Goal: Task Accomplishment & Management: Manage account settings

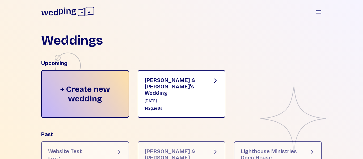
click at [200, 98] on div "[DATE]" at bounding box center [174, 100] width 59 height 5
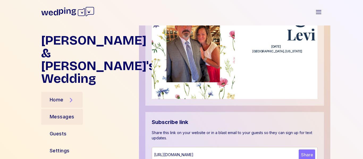
scroll to position [204, 0]
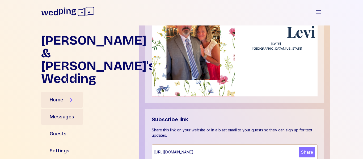
click at [60, 113] on div "Messages" at bounding box center [62, 116] width 25 height 7
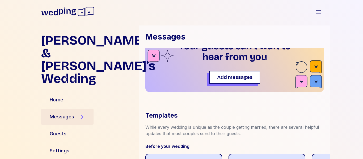
scroll to position [204, 0]
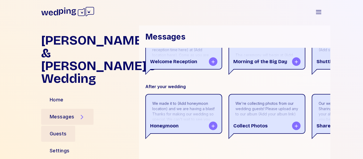
click at [61, 130] on div "Guests" at bounding box center [58, 133] width 17 height 7
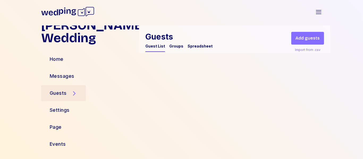
scroll to position [15, 0]
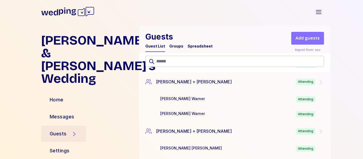
scroll to position [547, 0]
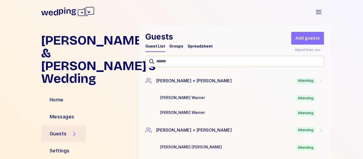
click at [174, 47] on div "Groups" at bounding box center [176, 46] width 14 height 5
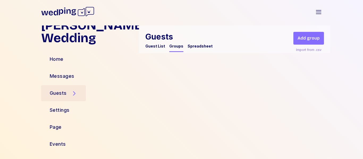
scroll to position [15, 0]
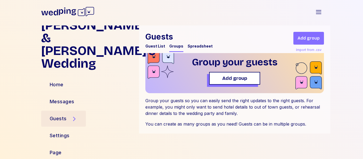
click at [200, 46] on div "Spreadsheet" at bounding box center [200, 46] width 25 height 5
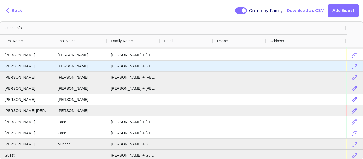
scroll to position [65, 0]
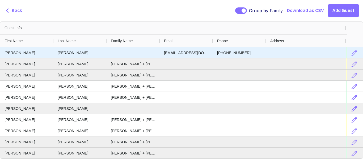
click at [137, 53] on div at bounding box center [133, 52] width 53 height 11
click at [136, 55] on div at bounding box center [133, 52] width 53 height 11
click at [355, 51] on icon "button" at bounding box center [354, 53] width 6 height 6
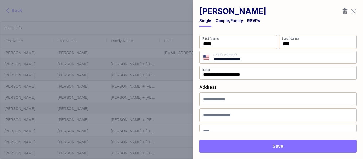
click at [353, 12] on icon "button" at bounding box center [353, 11] width 4 height 4
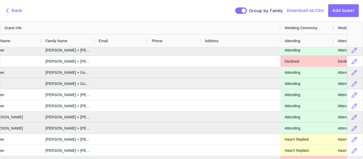
click at [14, 10] on span "Back" at bounding box center [17, 10] width 10 height 6
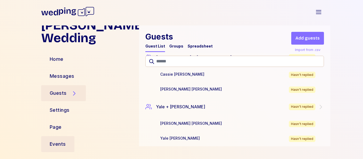
click at [56, 144] on div "Events" at bounding box center [58, 144] width 16 height 7
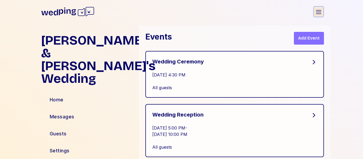
click at [316, 12] on icon "button" at bounding box center [319, 12] width 6 height 6
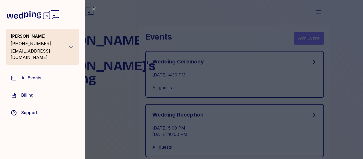
click at [95, 9] on icon "button" at bounding box center [93, 9] width 6 height 6
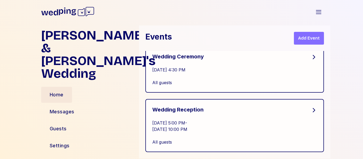
click at [57, 91] on div "Home" at bounding box center [57, 94] width 14 height 7
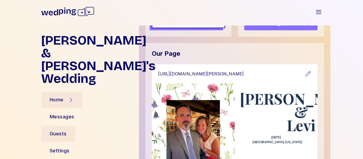
click at [53, 126] on div "Guests" at bounding box center [58, 134] width 34 height 16
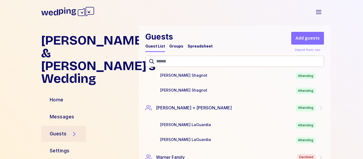
scroll to position [3237, 0]
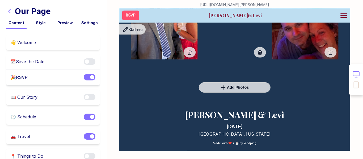
click at [8, 10] on icon "button" at bounding box center [9, 11] width 6 height 6
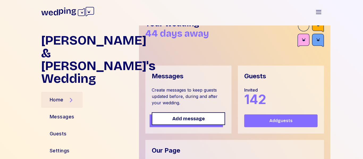
scroll to position [15, 0]
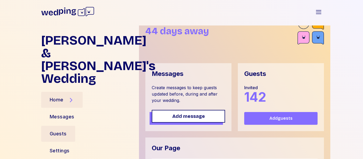
click at [69, 126] on div "Guests" at bounding box center [58, 134] width 34 height 16
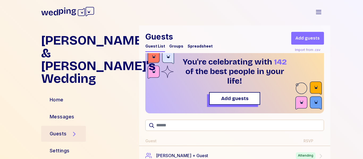
scroll to position [8, 0]
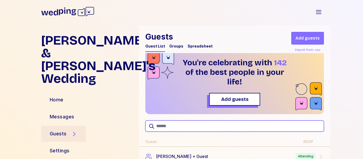
click at [172, 127] on input "text" at bounding box center [234, 126] width 179 height 11
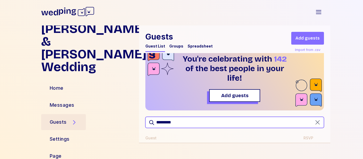
scroll to position [15, 0]
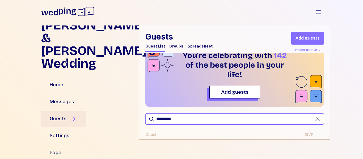
type input "*********"
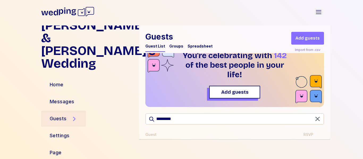
click at [317, 121] on icon "button" at bounding box center [318, 119] width 6 height 6
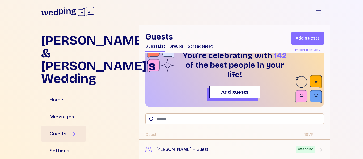
click at [309, 134] on div "RSVP" at bounding box center [309, 134] width 10 height 5
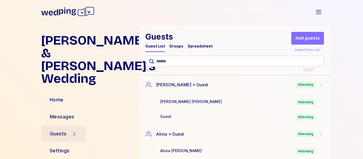
scroll to position [81, 0]
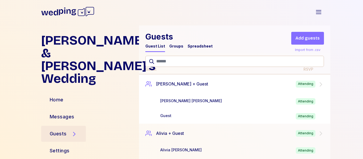
click at [321, 85] on icon at bounding box center [321, 84] width 2 height 4
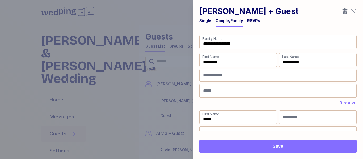
click at [353, 11] on icon "button" at bounding box center [353, 11] width 6 height 6
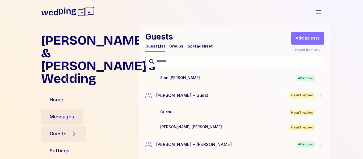
scroll to position [3008, 0]
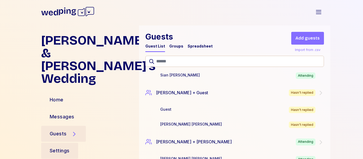
click at [58, 147] on div "Settings" at bounding box center [60, 150] width 20 height 7
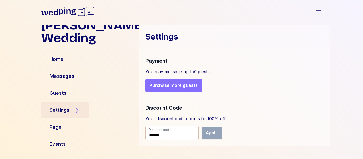
scroll to position [252, 0]
click at [62, 145] on div "Events" at bounding box center [58, 144] width 16 height 7
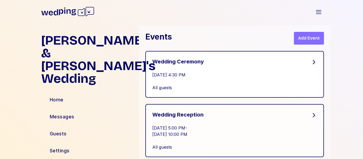
click at [316, 63] on icon at bounding box center [314, 62] width 6 height 6
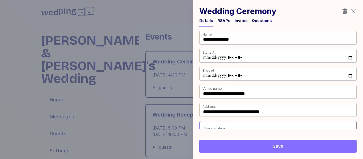
click at [221, 21] on div "RSVPs" at bounding box center [223, 20] width 13 height 5
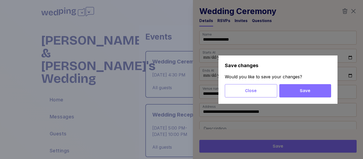
click at [303, 89] on span "Save" at bounding box center [305, 91] width 11 height 6
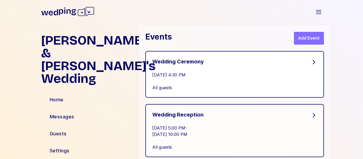
click at [312, 64] on icon at bounding box center [314, 62] width 6 height 6
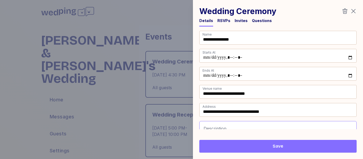
scroll to position [4, 0]
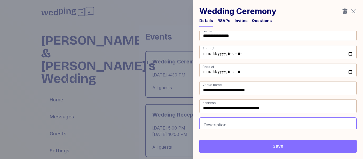
click at [223, 20] on div "RSVPs" at bounding box center [223, 20] width 13 height 5
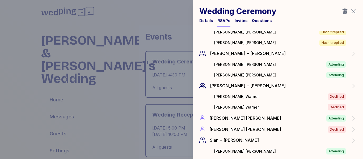
scroll to position [2090, 0]
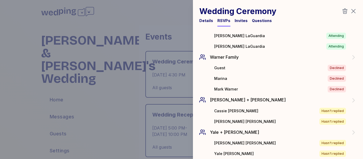
click at [259, 21] on div "Questions" at bounding box center [262, 20] width 20 height 5
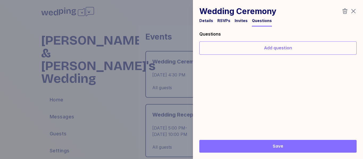
scroll to position [0, 0]
click at [243, 21] on div "Invites" at bounding box center [241, 20] width 13 height 5
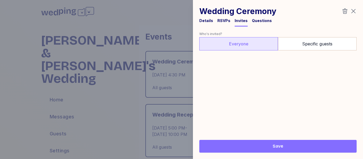
click at [355, 11] on icon "button" at bounding box center [353, 11] width 6 height 6
